Goal: Task Accomplishment & Management: Use online tool/utility

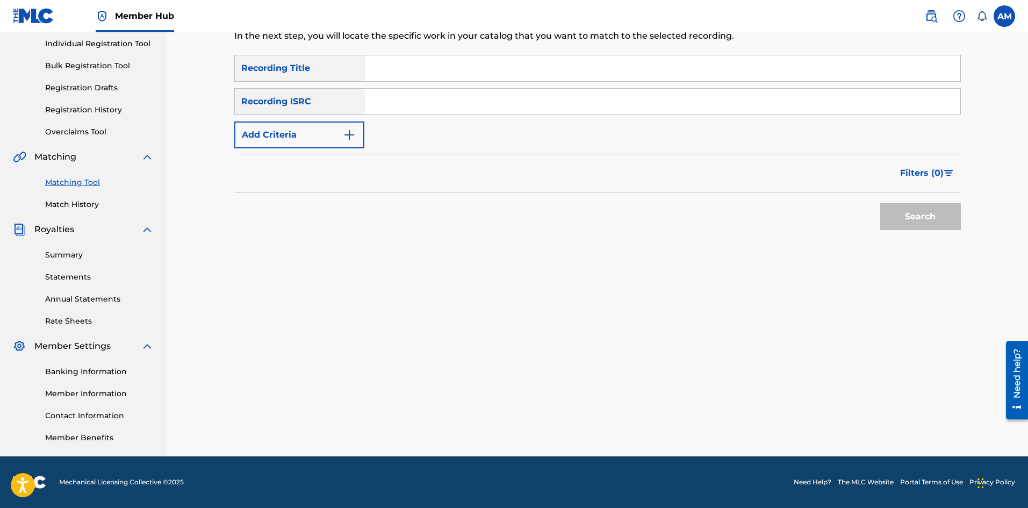
click at [404, 109] on input "Search Form" at bounding box center [662, 102] width 596 height 26
paste input "USRC12203632"
click at [917, 213] on button "Search" at bounding box center [920, 216] width 81 height 27
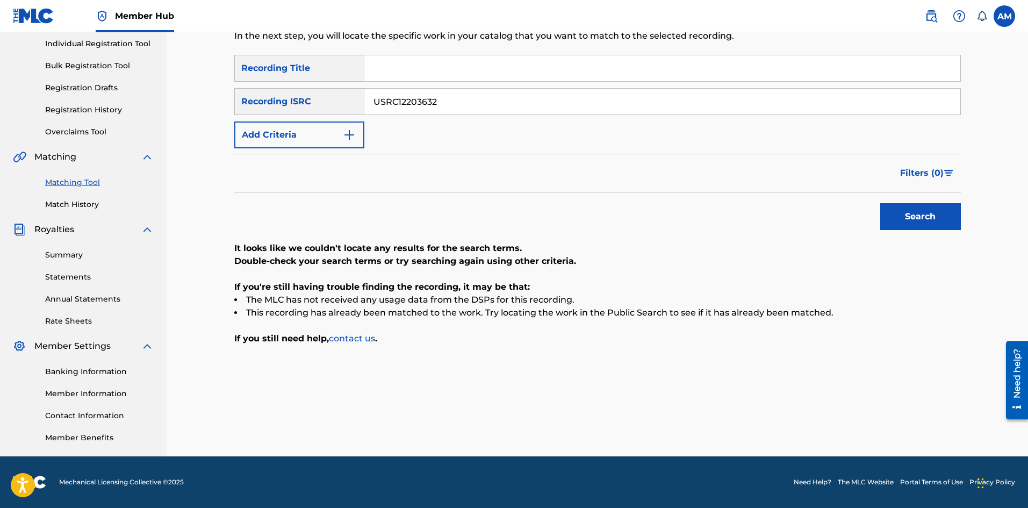
drag, startPoint x: 489, startPoint y: 102, endPoint x: 172, endPoint y: 114, distance: 316.7
click at [172, 114] on div "Matching Tool The Matching Tool enables you to suggest matches between sound re…" at bounding box center [597, 176] width 861 height 560
paste input "QM6N22430304"
type input "QM6N22430304"
drag, startPoint x: 919, startPoint y: 217, endPoint x: 894, endPoint y: 221, distance: 25.1
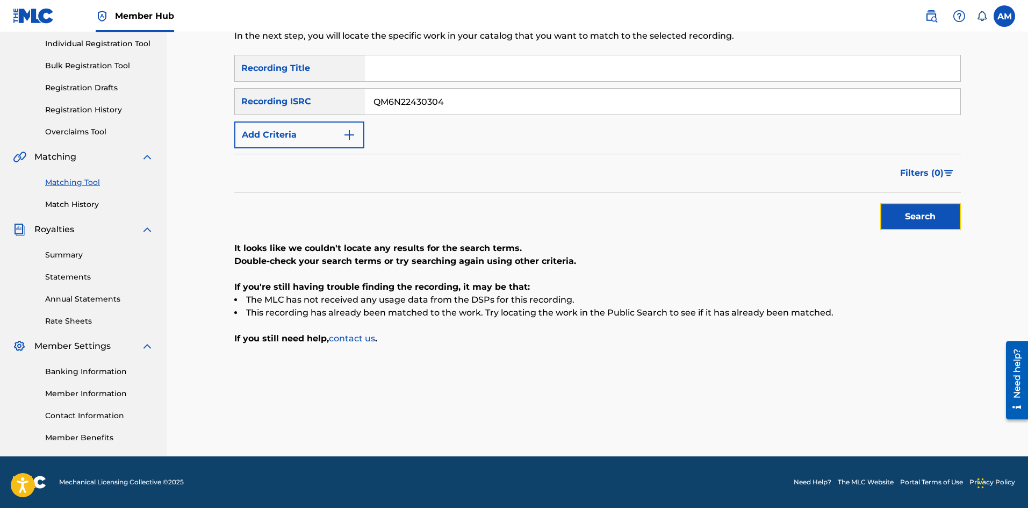
click at [919, 217] on button "Search" at bounding box center [920, 216] width 81 height 27
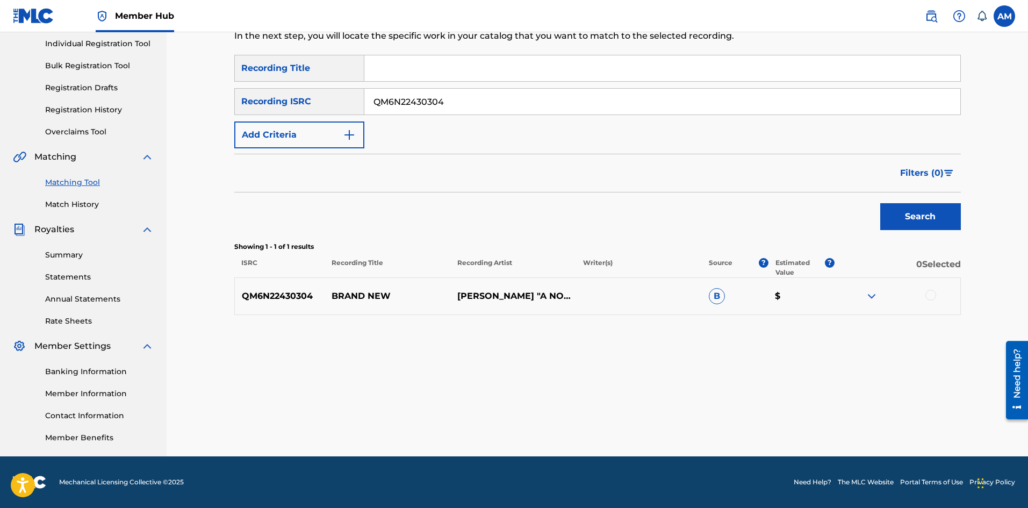
drag, startPoint x: 931, startPoint y: 293, endPoint x: 909, endPoint y: 300, distance: 23.8
click at [931, 293] on div at bounding box center [930, 295] width 11 height 11
click at [747, 419] on button "Match 1 Group" at bounding box center [755, 420] width 119 height 27
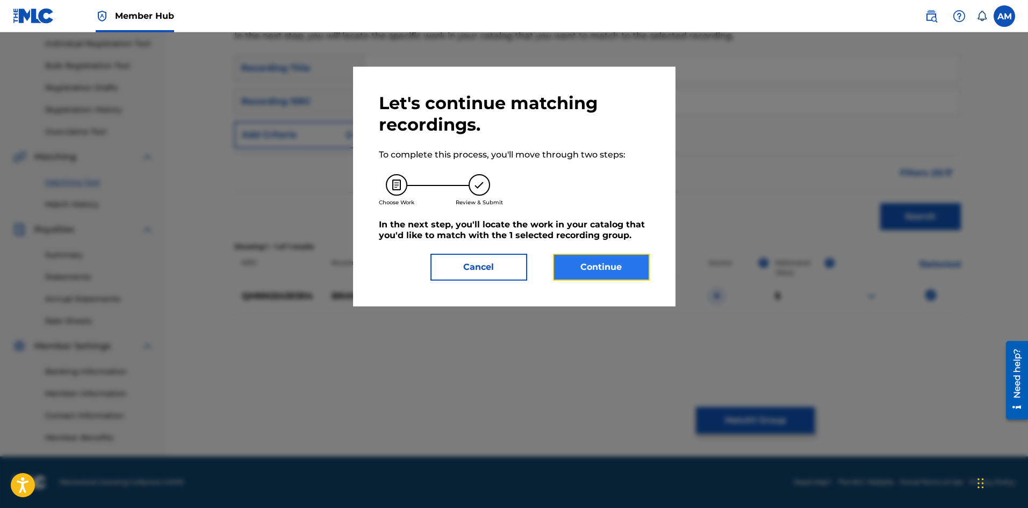
click at [616, 262] on button "Continue" at bounding box center [601, 267] width 97 height 27
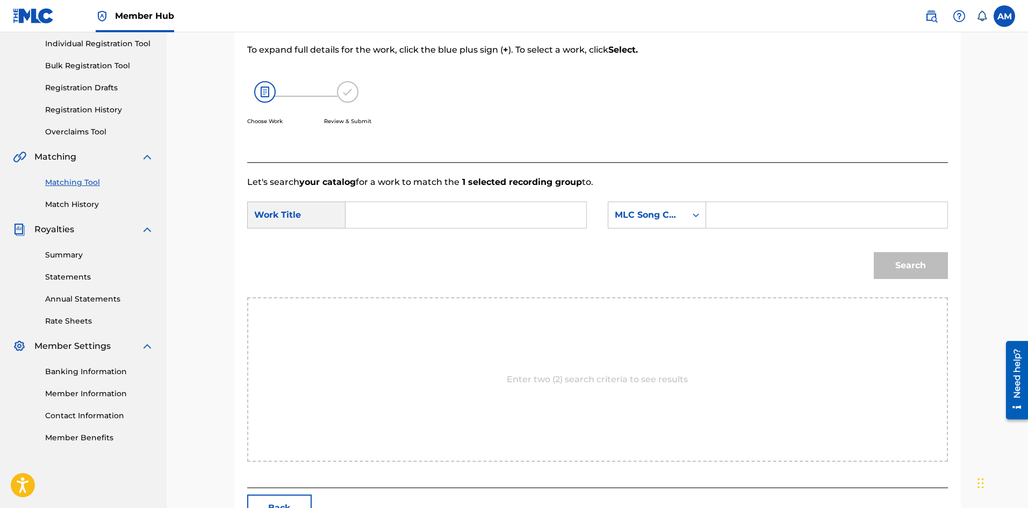
click at [477, 218] on input "Search Form" at bounding box center [466, 215] width 222 height 26
paste input "BRAND NEW"
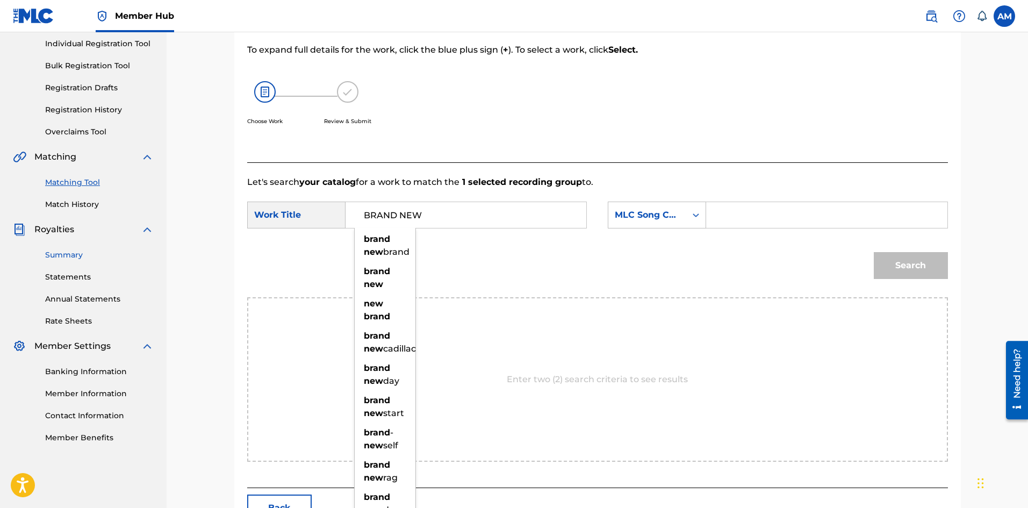
type input "BRAND NEW"
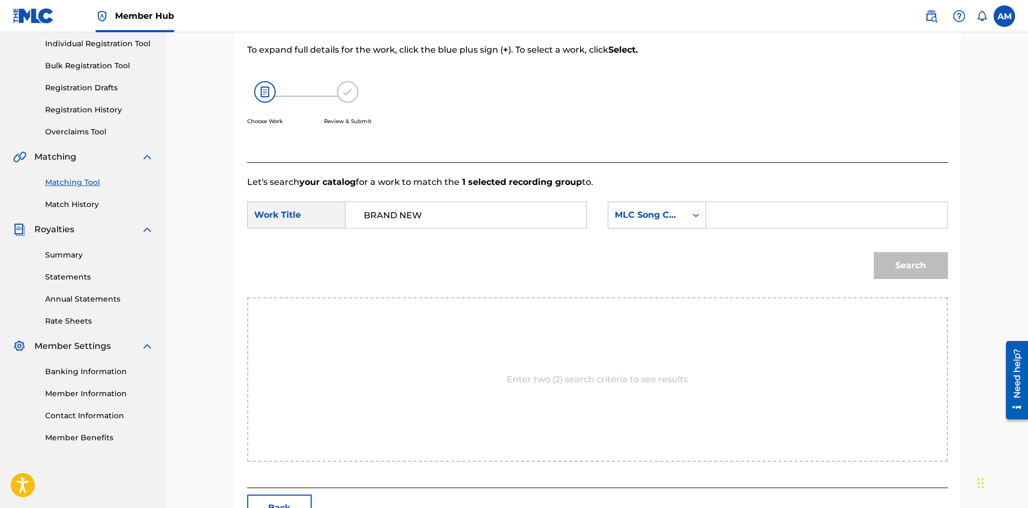
click at [842, 212] on input "Search Form" at bounding box center [826, 215] width 222 height 26
paste input "BE8UYW"
type input "BE8UYW"
click at [919, 267] on button "Search" at bounding box center [911, 265] width 74 height 27
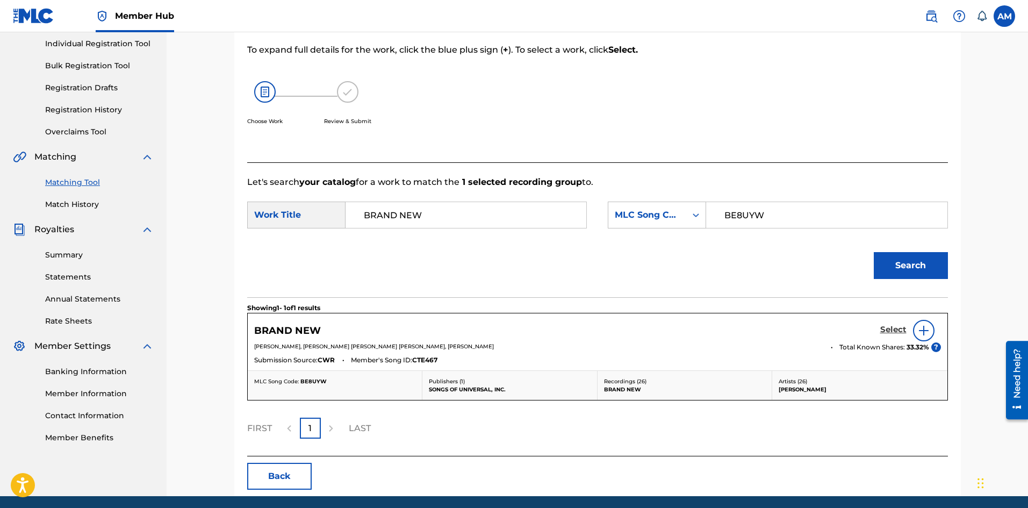
click at [896, 325] on h5 "Select" at bounding box center [893, 330] width 26 height 10
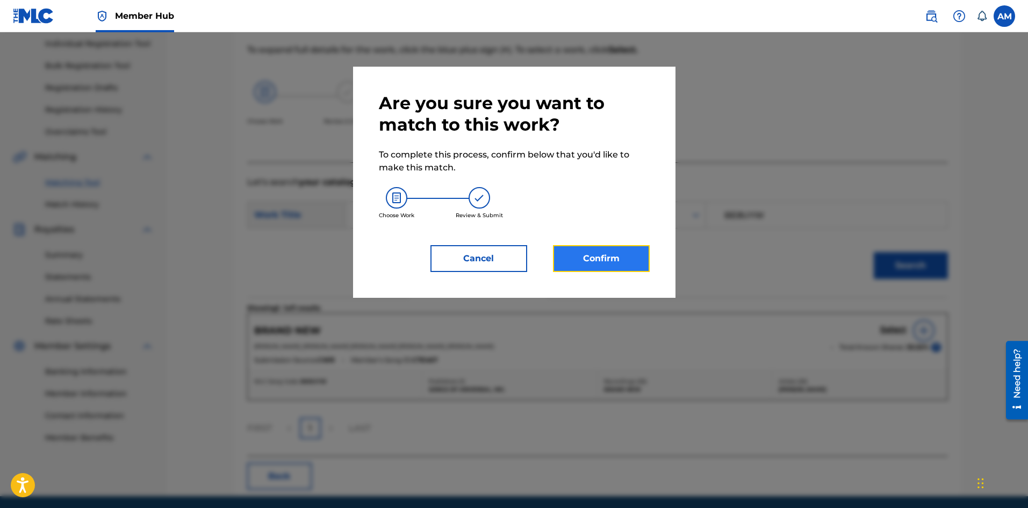
click at [572, 252] on button "Confirm" at bounding box center [601, 258] width 97 height 27
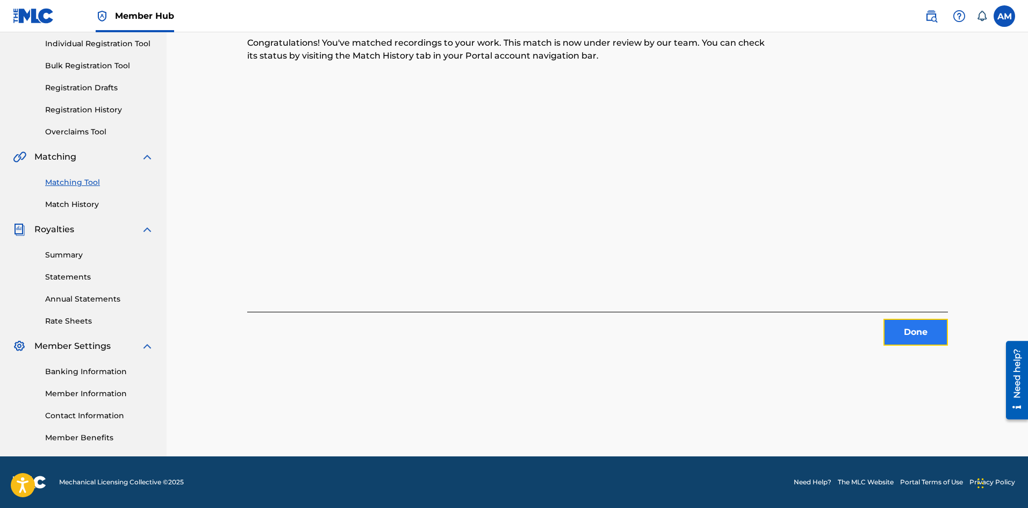
click at [899, 329] on button "Done" at bounding box center [915, 332] width 64 height 27
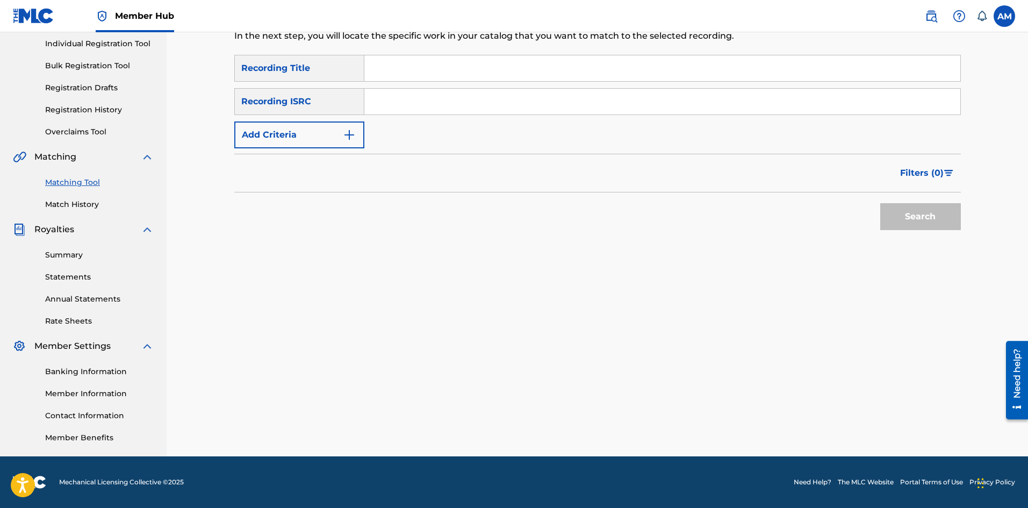
drag, startPoint x: 430, startPoint y: 107, endPoint x: 436, endPoint y: 107, distance: 5.9
click at [430, 107] on input "Search Form" at bounding box center [662, 102] width 596 height 26
paste input "USUM72209467"
drag, startPoint x: 910, startPoint y: 216, endPoint x: 908, endPoint y: 222, distance: 6.1
click at [910, 217] on button "Search" at bounding box center [920, 216] width 81 height 27
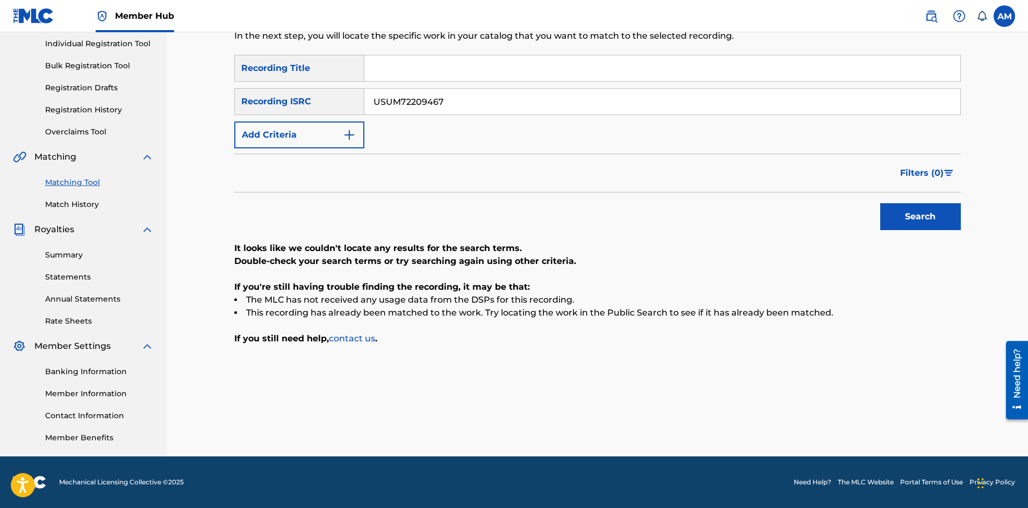
drag, startPoint x: 470, startPoint y: 95, endPoint x: 98, endPoint y: 138, distance: 374.3
click at [98, 138] on main "UNIVERSAL MUSIC PUB GROUP Summary Catalog Works Registration Claiming Tool Indi…" at bounding box center [514, 176] width 1028 height 560
paste input "8"
click at [917, 218] on button "Search" at bounding box center [920, 216] width 81 height 27
drag, startPoint x: 473, startPoint y: 108, endPoint x: 116, endPoint y: 105, distance: 356.8
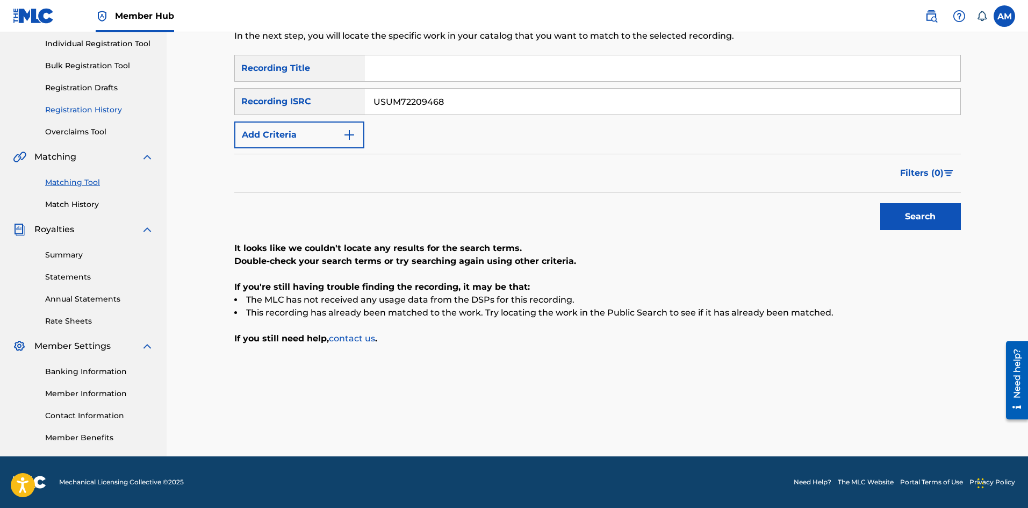
click at [116, 105] on main "UNIVERSAL MUSIC PUB GROUP Summary Catalog Works Registration Claiming Tool Indi…" at bounding box center [514, 176] width 1028 height 560
paste input "7257"
click at [942, 218] on button "Search" at bounding box center [920, 216] width 81 height 27
drag, startPoint x: 487, startPoint y: 96, endPoint x: 712, endPoint y: 173, distance: 237.5
click at [118, 108] on main "UNIVERSAL MUSIC PUB GROUP Summary Catalog Works Registration Claiming Tool Indi…" at bounding box center [514, 176] width 1028 height 560
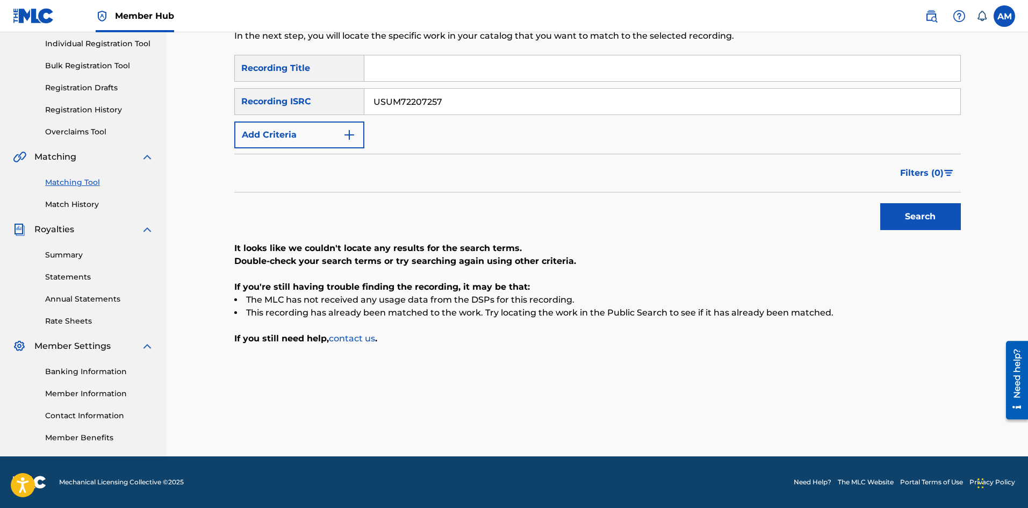
paste input "RC12204603"
click at [925, 217] on button "Search" at bounding box center [920, 216] width 81 height 27
drag, startPoint x: 467, startPoint y: 105, endPoint x: 103, endPoint y: 103, distance: 364.8
click at [105, 103] on main "UNIVERSAL MUSIC PUB GROUP Summary Catalog Works Registration Claiming Tool Indi…" at bounding box center [514, 176] width 1028 height 560
paste input "QMTND2100114"
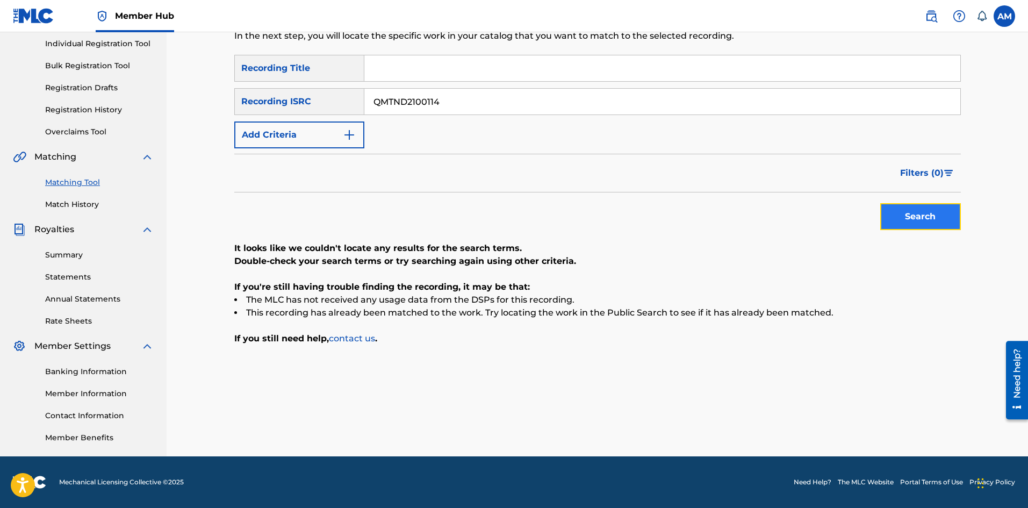
click at [938, 220] on button "Search" at bounding box center [920, 216] width 81 height 27
drag, startPoint x: 471, startPoint y: 109, endPoint x: 148, endPoint y: 101, distance: 323.0
click at [148, 101] on main "UNIVERSAL MUSIC PUB GROUP Summary Catalog Works Registration Claiming Tool Indi…" at bounding box center [514, 176] width 1028 height 560
paste input "USRC12203683"
click at [923, 215] on button "Search" at bounding box center [920, 216] width 81 height 27
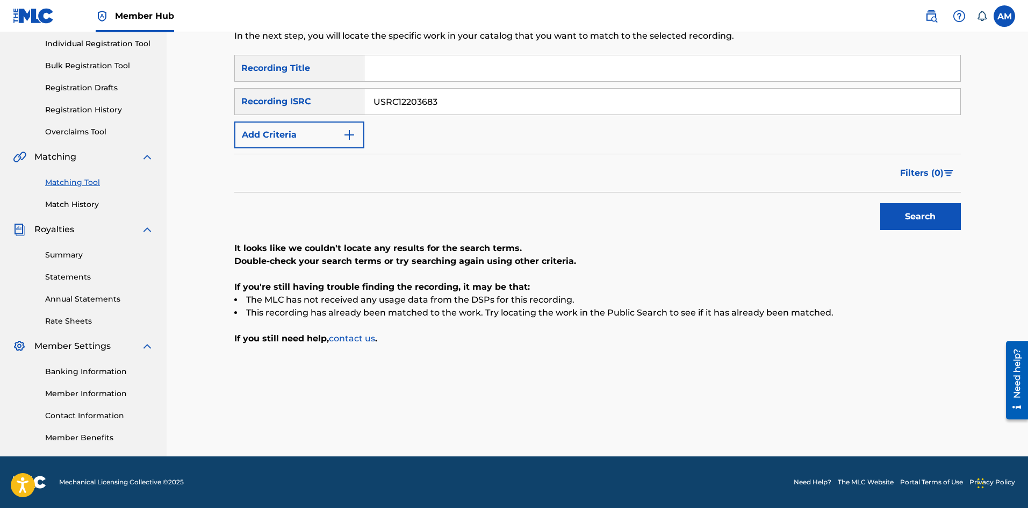
drag, startPoint x: 452, startPoint y: 98, endPoint x: 8, endPoint y: 128, distance: 445.9
click at [8, 128] on main "UNIVERSAL MUSIC PUB GROUP Summary Catalog Works Registration Claiming Tool Indi…" at bounding box center [514, 176] width 1028 height 560
paste input "UM72021049"
click at [910, 218] on button "Search" at bounding box center [920, 216] width 81 height 27
paste input "102642"
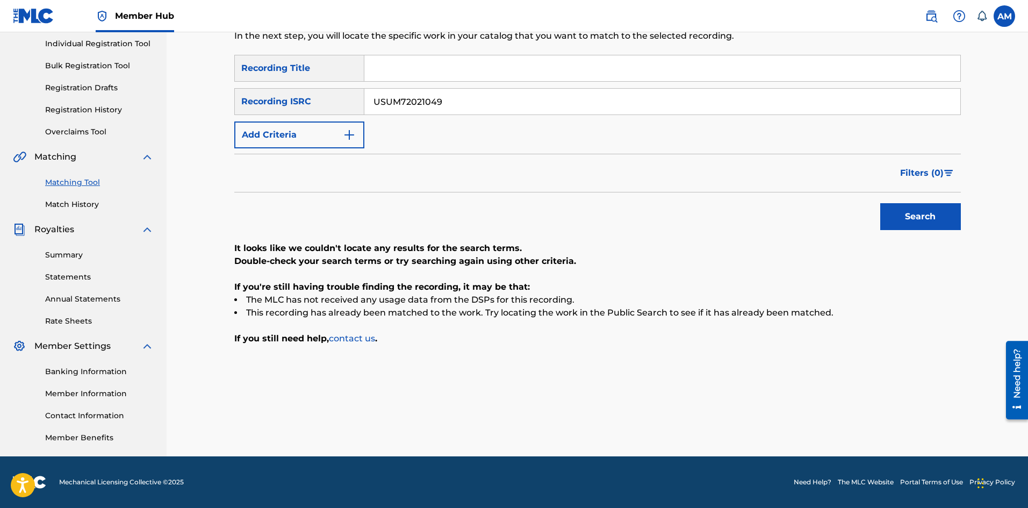
drag, startPoint x: 481, startPoint y: 107, endPoint x: 55, endPoint y: 95, distance: 426.8
click at [55, 95] on main "UNIVERSAL MUSIC PUB GROUP Summary Catalog Works Registration Claiming Tool Indi…" at bounding box center [514, 176] width 1028 height 560
click at [937, 219] on button "Search" at bounding box center [920, 216] width 81 height 27
drag, startPoint x: 467, startPoint y: 98, endPoint x: 75, endPoint y: 100, distance: 392.2
click at [75, 100] on main "UNIVERSAL MUSIC PUB GROUP Summary Catalog Works Registration Claiming Tool Indi…" at bounding box center [514, 176] width 1028 height 560
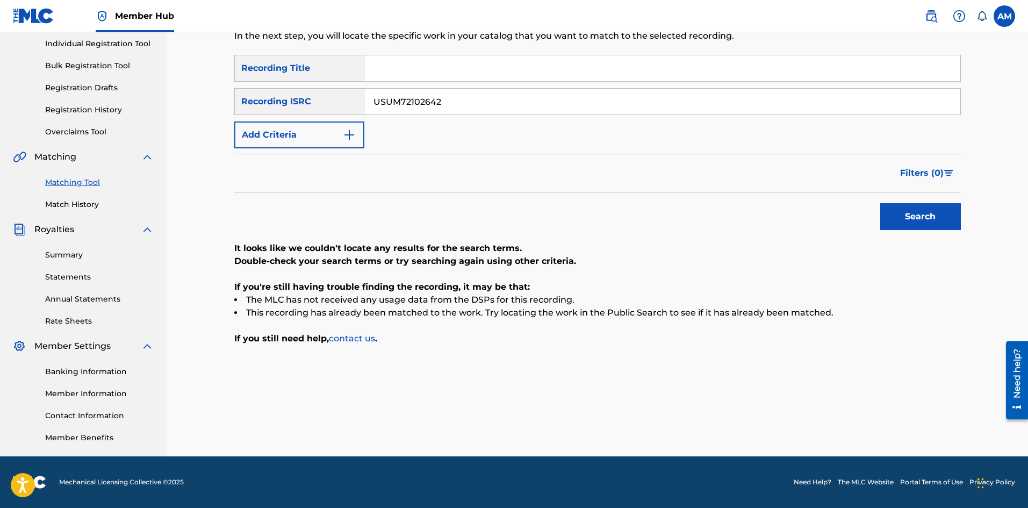
paste input "RC12301994"
type input "USRC12301994"
click at [928, 213] on button "Search" at bounding box center [920, 216] width 81 height 27
